Goal: Complete application form

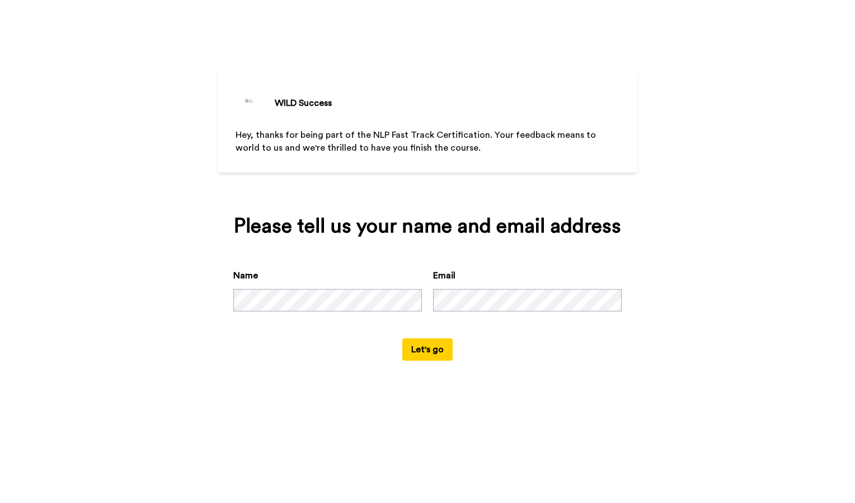
click at [424, 353] on button "Let's go" at bounding box center [427, 349] width 50 height 22
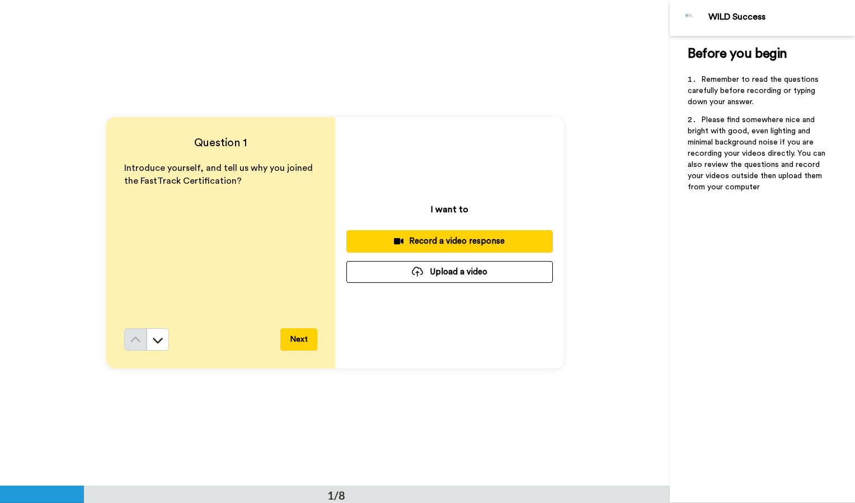
click at [434, 237] on div "Record a video response" at bounding box center [449, 241] width 189 height 12
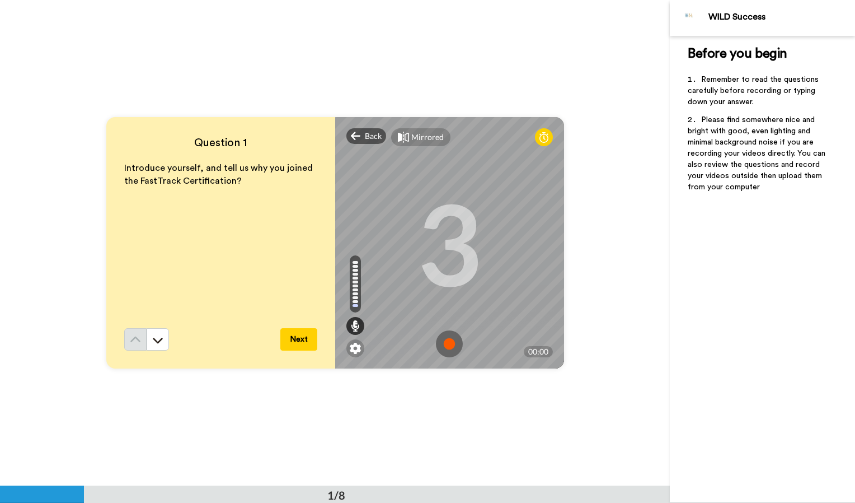
click at [451, 346] on img at bounding box center [449, 343] width 27 height 27
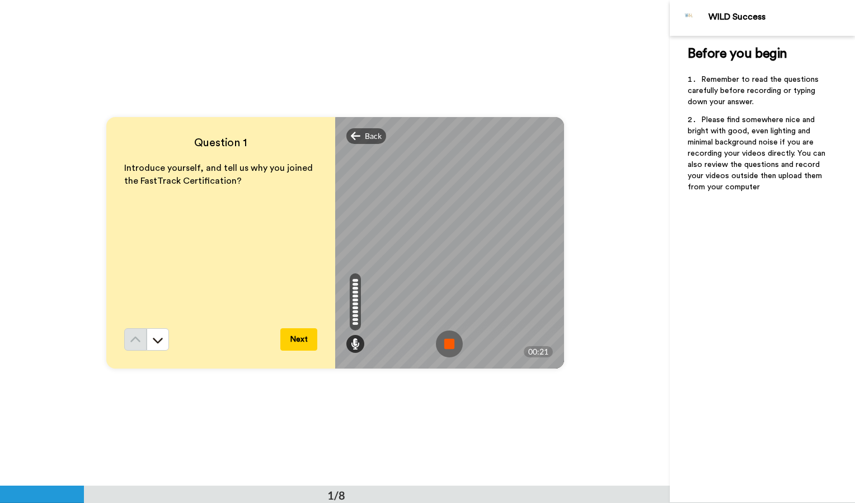
click at [294, 339] on button "Next" at bounding box center [298, 339] width 37 height 22
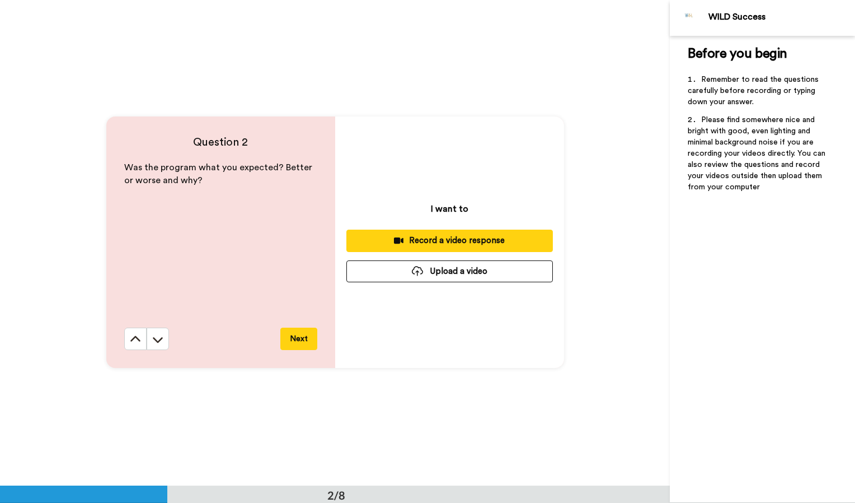
scroll to position [486, 0]
click at [428, 238] on div "Record a video response" at bounding box center [449, 241] width 189 height 12
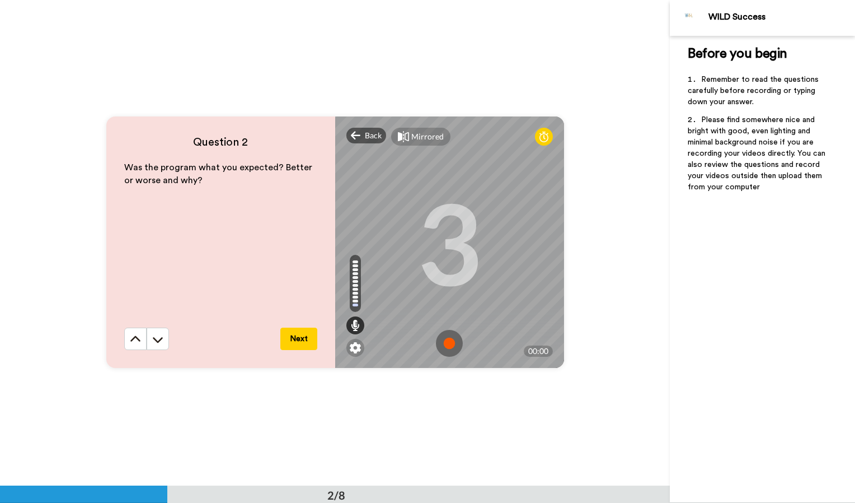
click at [441, 348] on img at bounding box center [449, 343] width 27 height 27
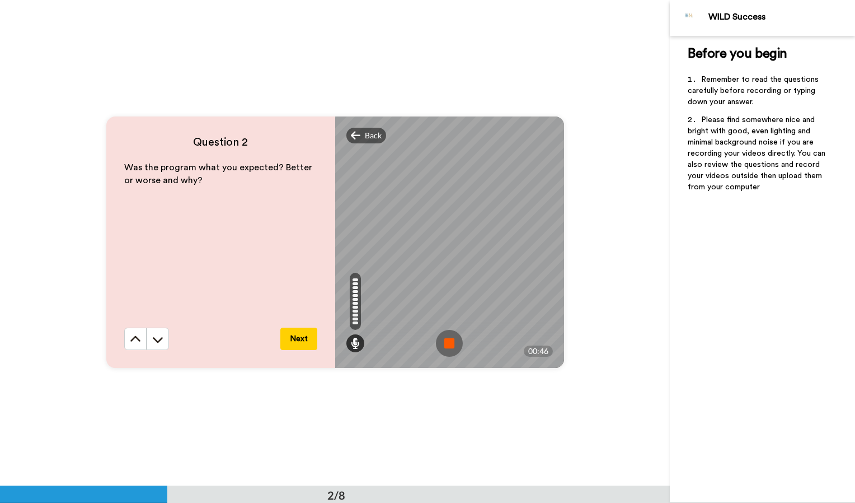
click at [442, 341] on img at bounding box center [449, 343] width 27 height 27
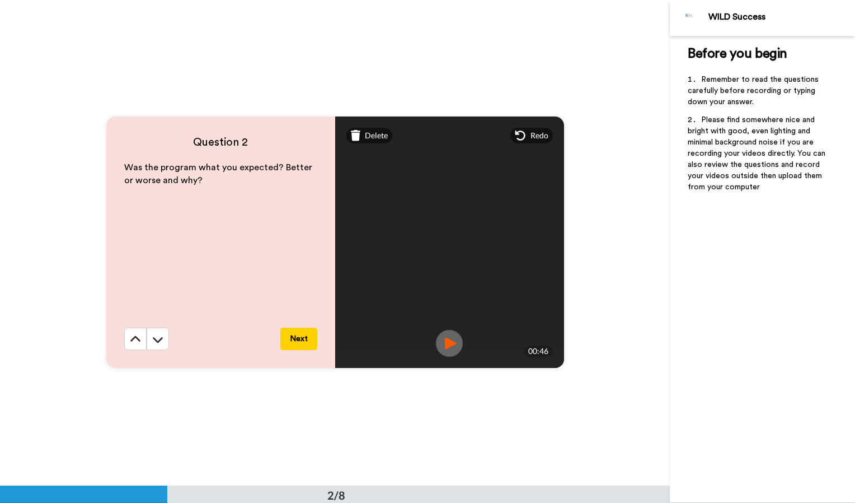
click at [303, 331] on button "Next" at bounding box center [298, 338] width 37 height 22
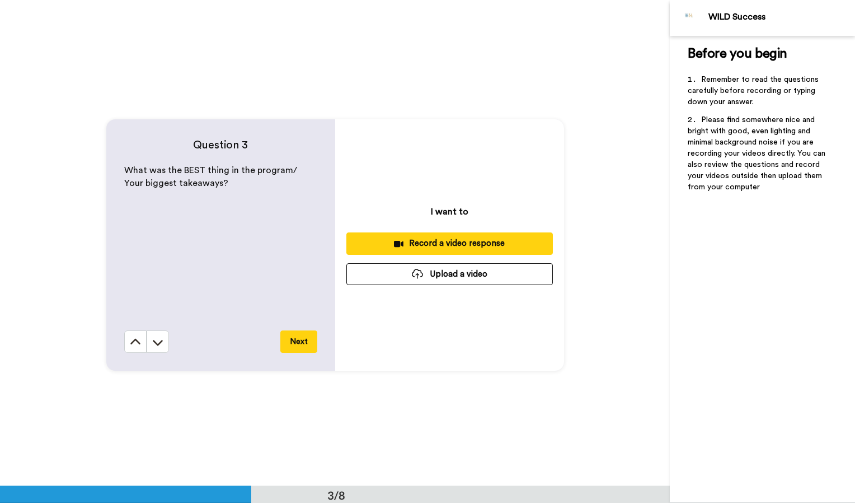
scroll to position [971, 0]
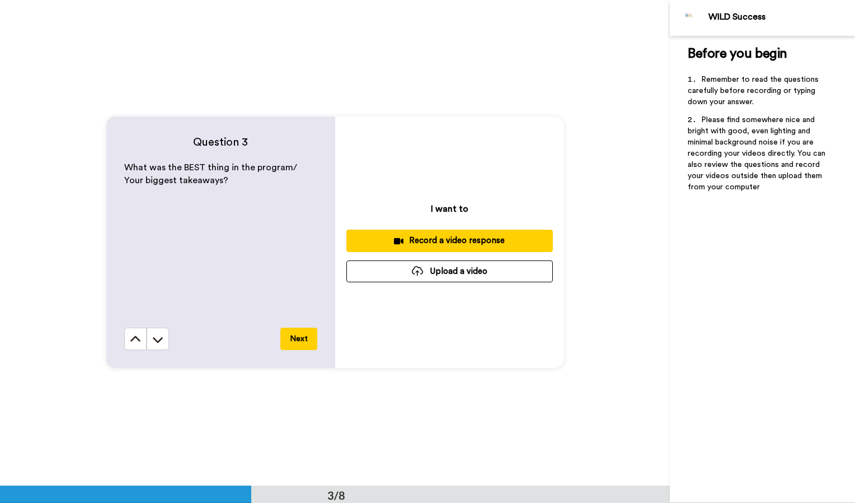
click at [420, 242] on div "Record a video response" at bounding box center [449, 241] width 189 height 12
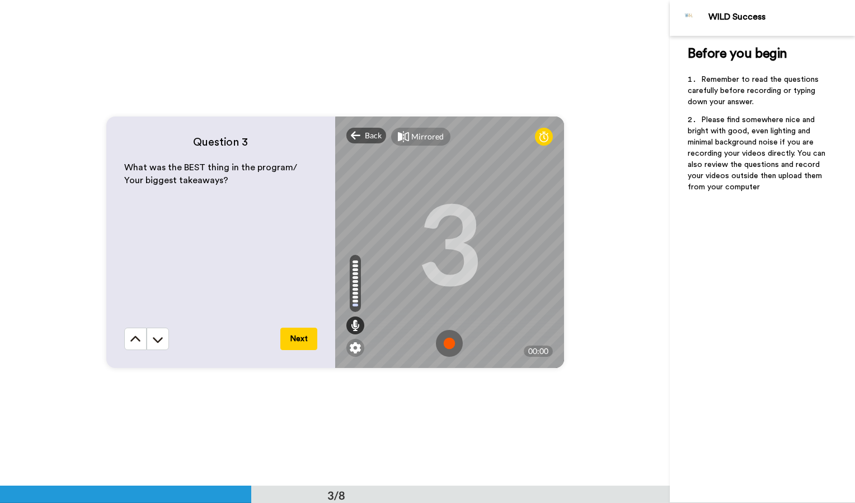
click at [444, 340] on img at bounding box center [449, 343] width 27 height 27
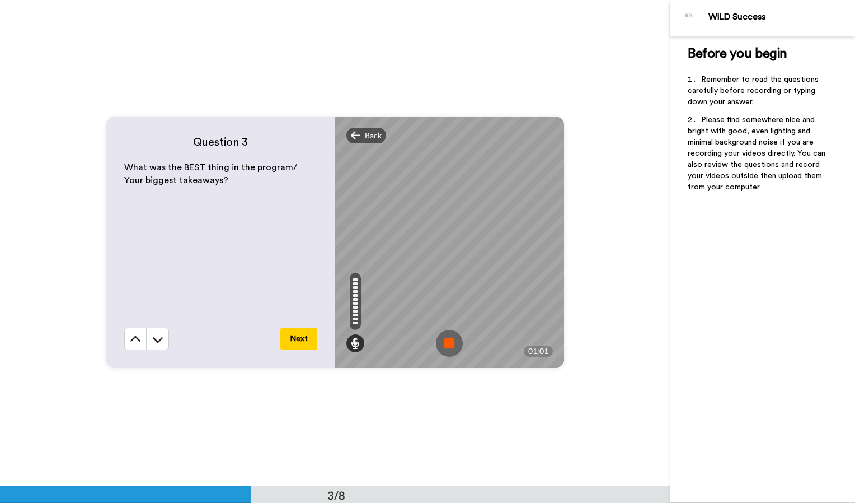
click at [441, 338] on img at bounding box center [449, 343] width 27 height 27
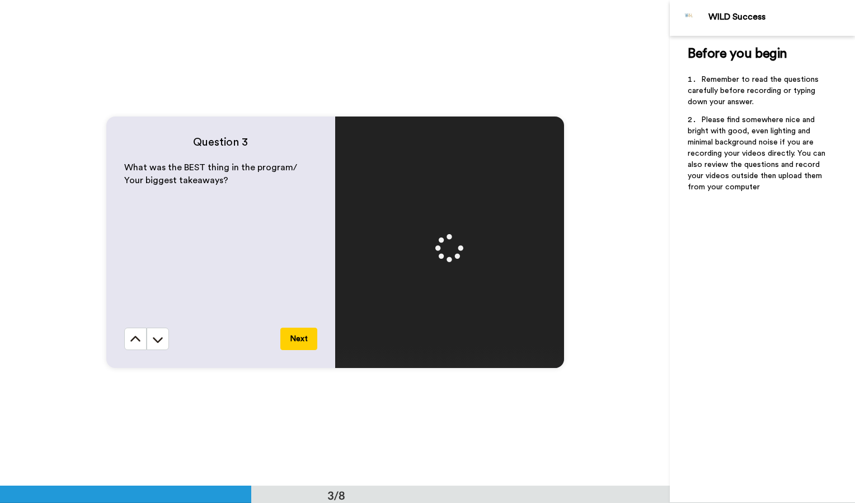
click at [297, 336] on button "Next" at bounding box center [298, 338] width 37 height 22
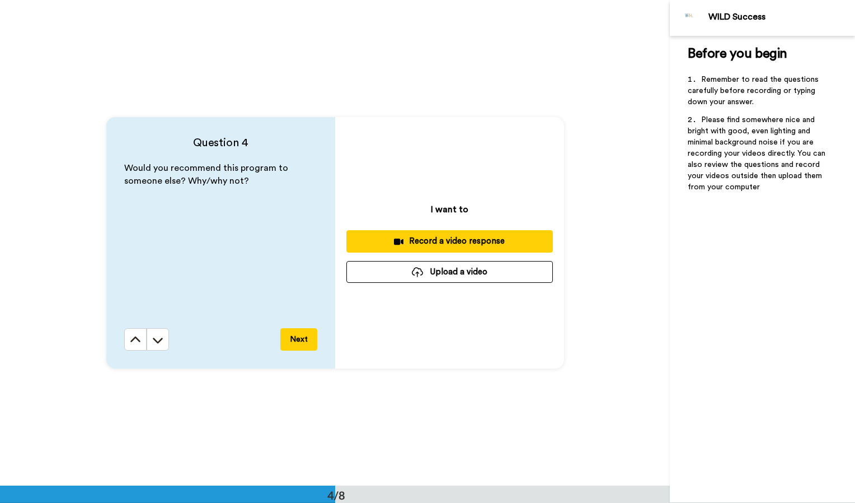
scroll to position [1456, 0]
click at [130, 344] on icon at bounding box center [135, 339] width 11 height 11
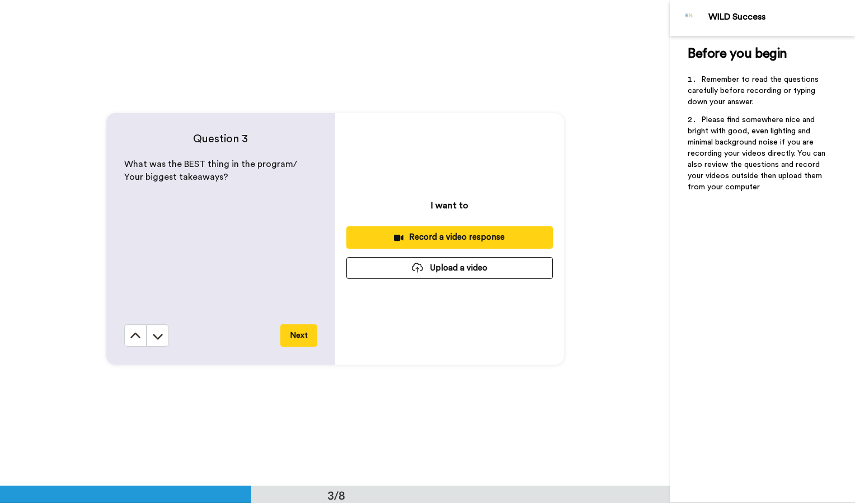
scroll to position [971, 0]
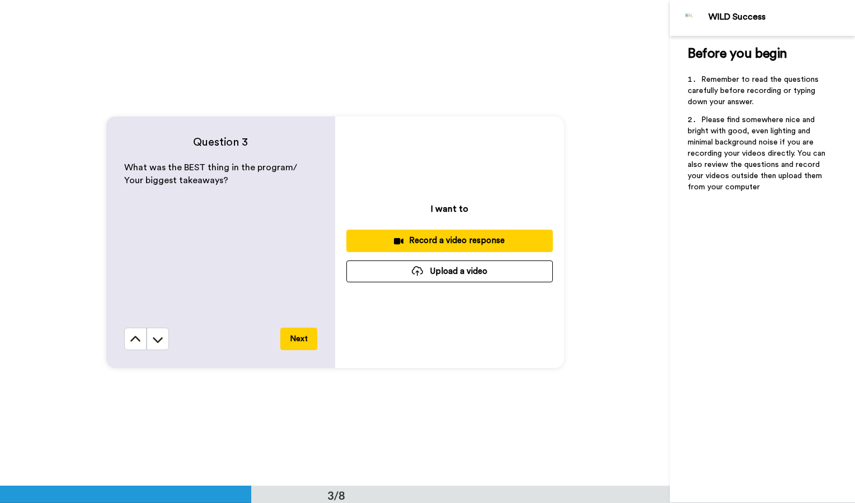
click at [460, 241] on div "Record a video response" at bounding box center [449, 241] width 189 height 12
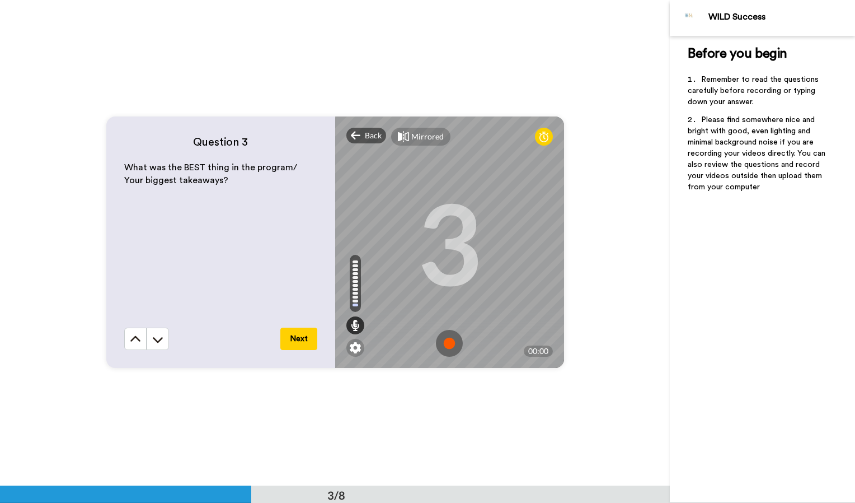
click at [447, 345] on img at bounding box center [449, 343] width 27 height 27
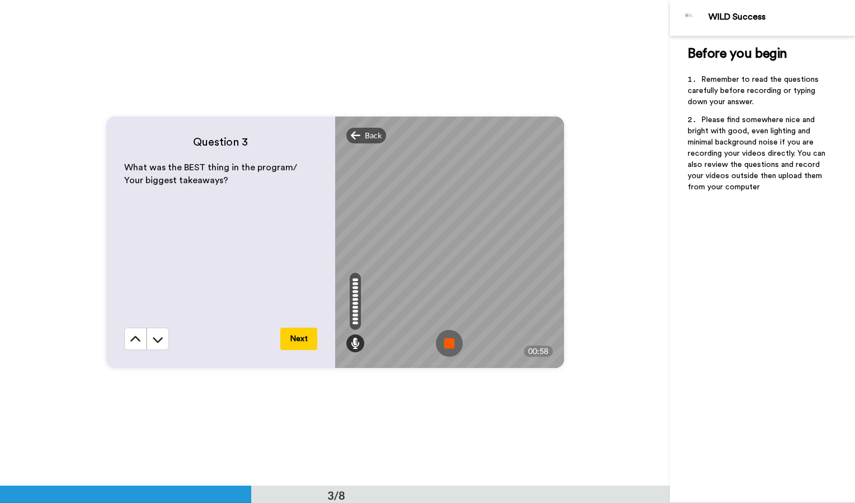
click at [294, 341] on button "Next" at bounding box center [298, 338] width 37 height 22
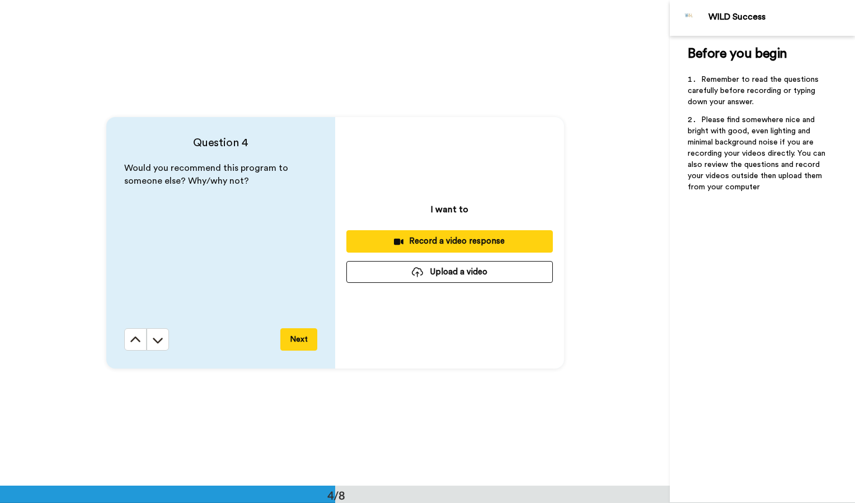
scroll to position [1456, 0]
click at [437, 240] on div "Record a video response" at bounding box center [449, 241] width 189 height 12
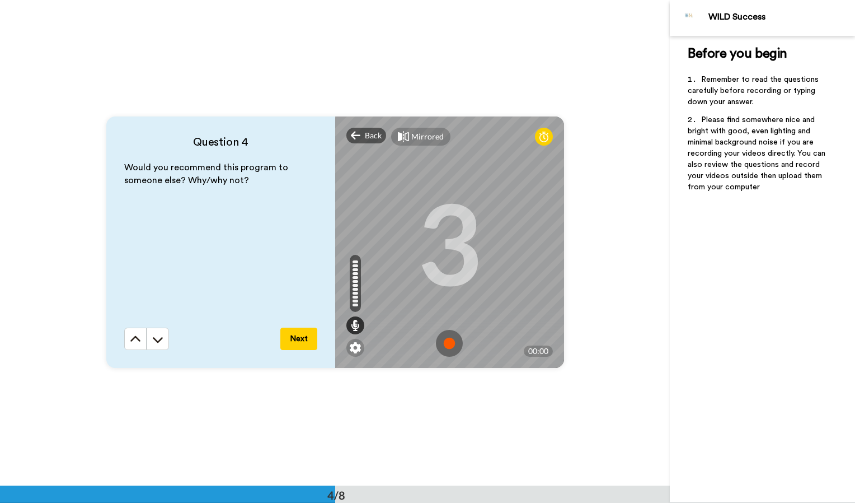
click at [296, 338] on button "Next" at bounding box center [298, 338] width 37 height 22
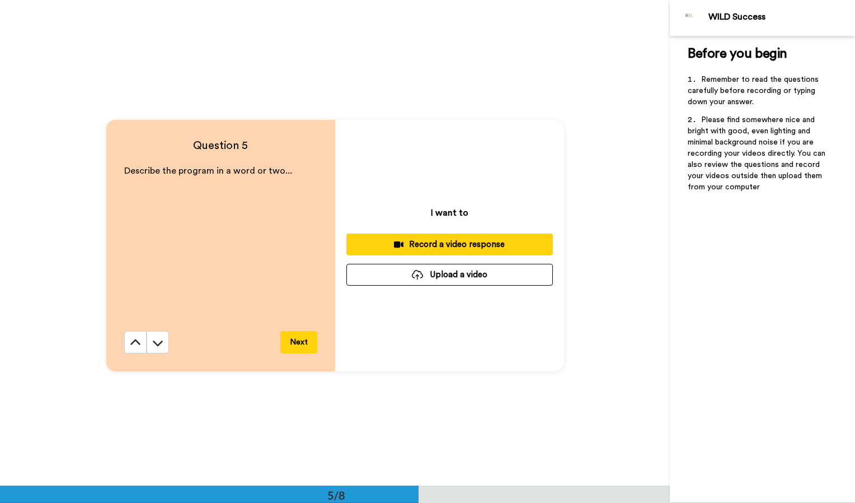
scroll to position [1942, 0]
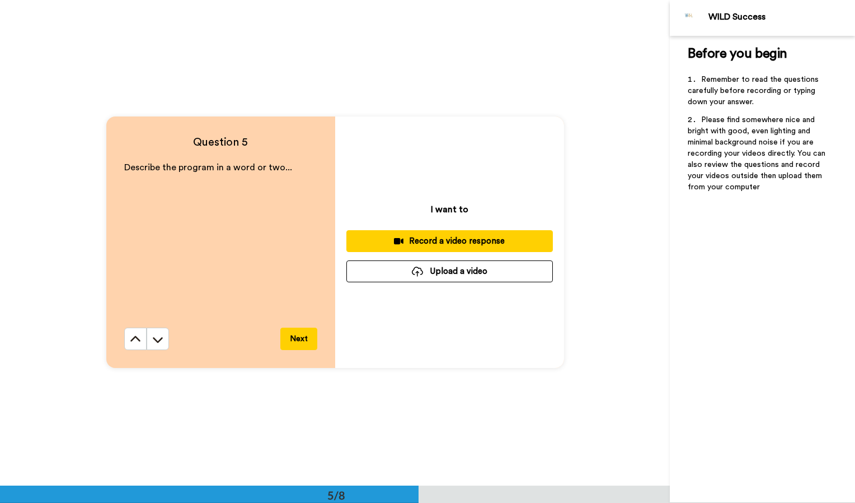
click at [447, 236] on div "Record a video response" at bounding box center [449, 241] width 189 height 12
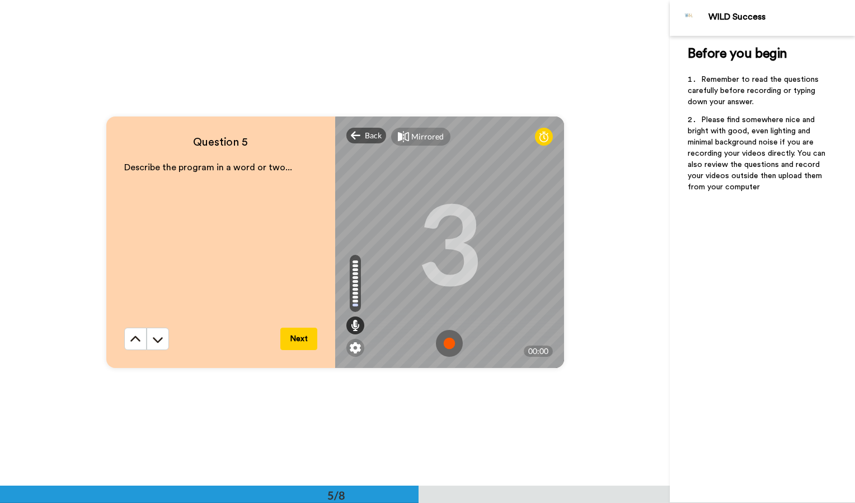
click at [446, 344] on img at bounding box center [449, 343] width 27 height 27
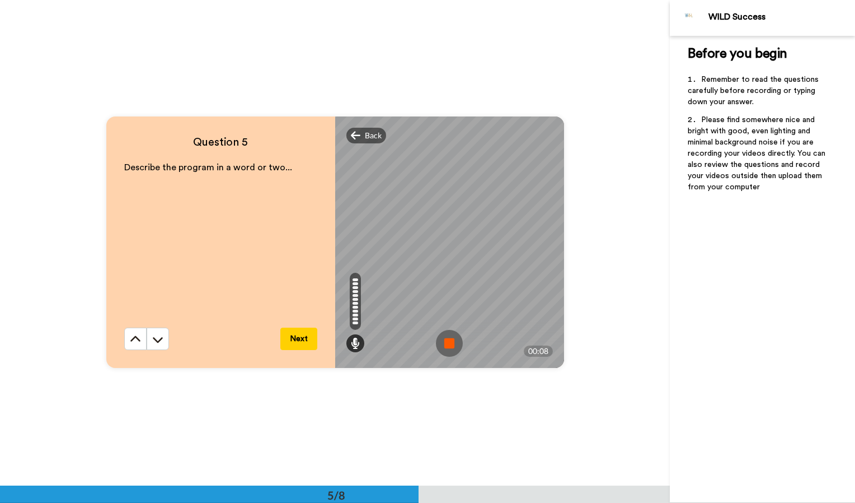
click at [283, 326] on div "Describe the program in a word or two..." at bounding box center [220, 244] width 193 height 166
click at [285, 330] on button "Next" at bounding box center [298, 338] width 37 height 22
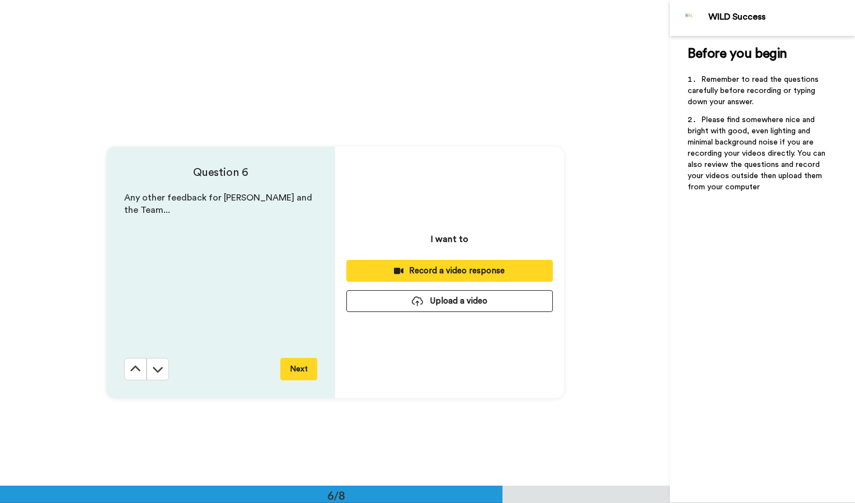
scroll to position [2427, 0]
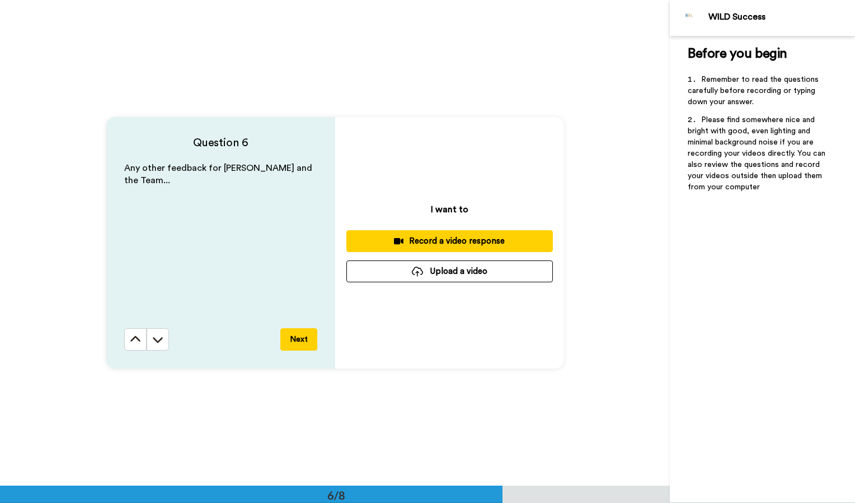
click at [301, 329] on button "Next" at bounding box center [298, 339] width 37 height 22
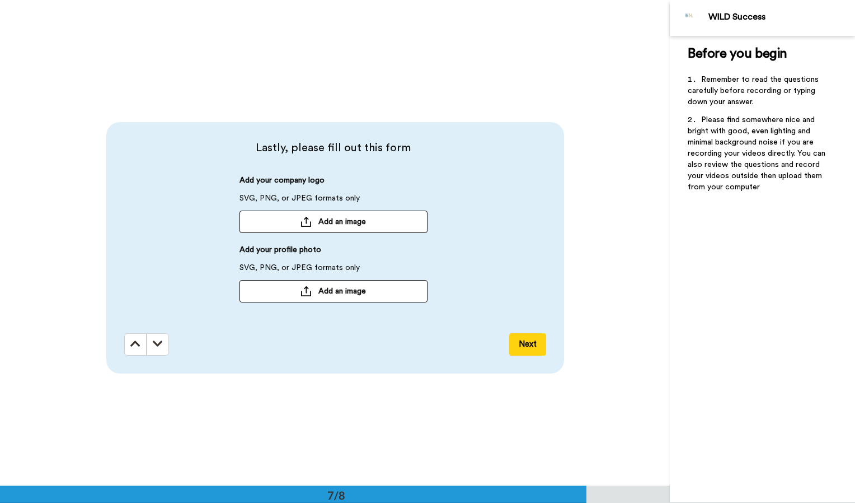
scroll to position [2912, 0]
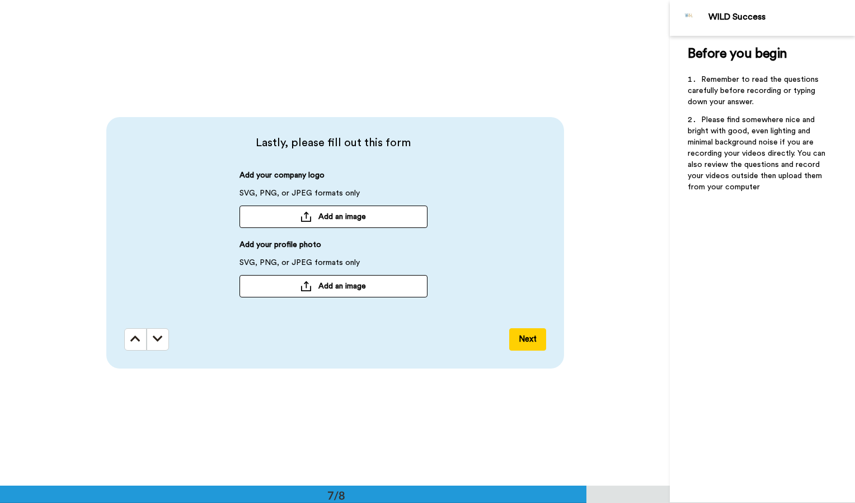
click at [346, 218] on span "Add an image" at bounding box center [343, 216] width 48 height 11
click at [346, 287] on span "Add an image" at bounding box center [343, 285] width 48 height 11
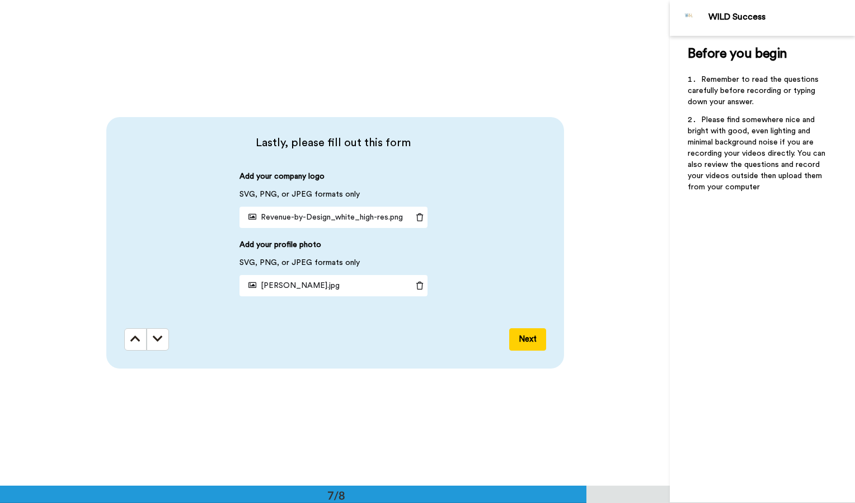
click at [532, 340] on button "Next" at bounding box center [527, 339] width 37 height 22
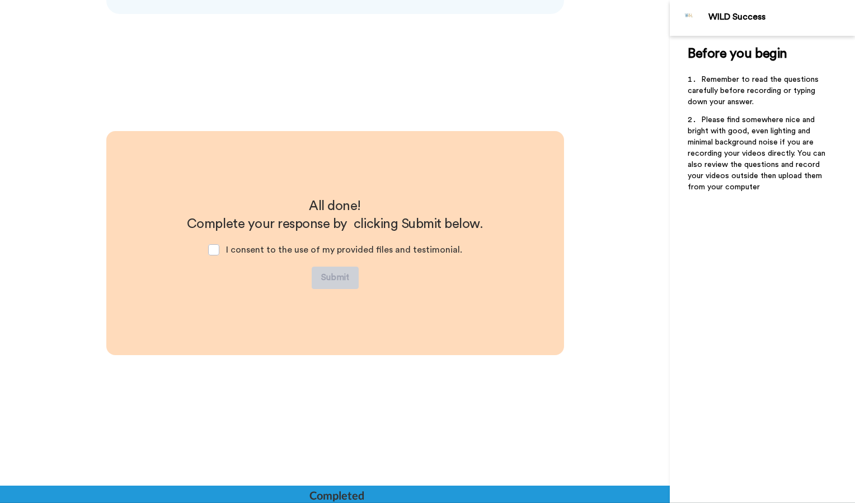
scroll to position [3267, 0]
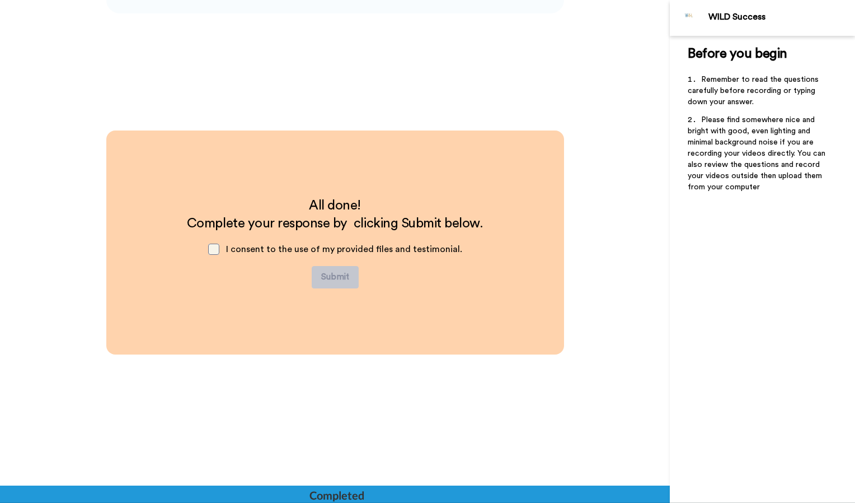
click at [216, 250] on span at bounding box center [213, 248] width 11 height 11
click at [332, 277] on button "Submit" at bounding box center [335, 277] width 47 height 22
